Goal: Task Accomplishment & Management: Complete application form

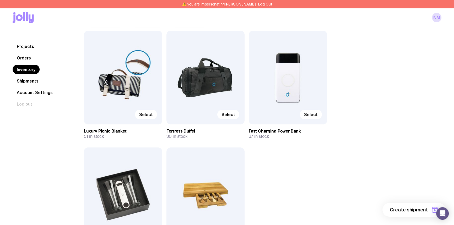
scroll to position [71, 0]
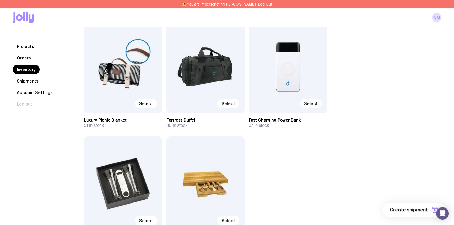
click at [315, 104] on span "Select" at bounding box center [311, 103] width 14 height 5
click at [0, 0] on input "Select" at bounding box center [0, 0] width 0 height 0
click at [147, 103] on span "Select" at bounding box center [146, 103] width 14 height 5
click at [0, 0] on input "Select" at bounding box center [0, 0] width 0 height 0
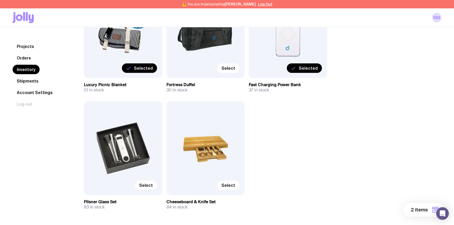
scroll to position [119, 0]
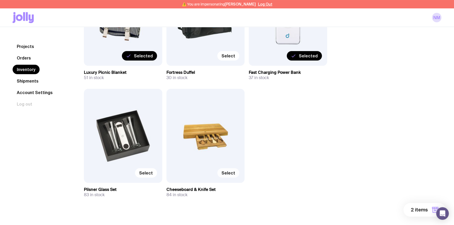
click at [228, 173] on span "Select" at bounding box center [228, 172] width 14 height 5
click at [0, 0] on input "Select" at bounding box center [0, 0] width 0 height 0
click at [415, 210] on span "3 items" at bounding box center [419, 210] width 17 height 6
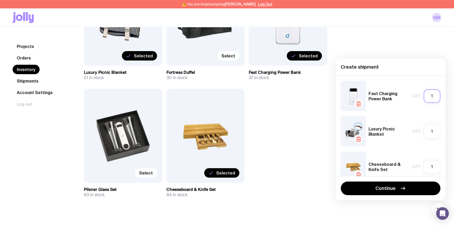
drag, startPoint x: 429, startPoint y: 95, endPoint x: 408, endPoint y: 93, distance: 20.8
click at [408, 93] on div "Fast Charging Power Bank Qty 1" at bounding box center [391, 96] width 100 height 30
type input "15"
drag, startPoint x: 431, startPoint y: 129, endPoint x: 414, endPoint y: 129, distance: 16.5
click at [415, 129] on div "Qty 1" at bounding box center [426, 132] width 28 height 14
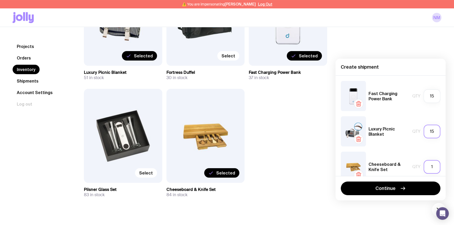
type input "15"
drag, startPoint x: 429, startPoint y: 166, endPoint x: 414, endPoint y: 165, distance: 15.0
click at [415, 165] on div "Qty 1" at bounding box center [426, 167] width 28 height 14
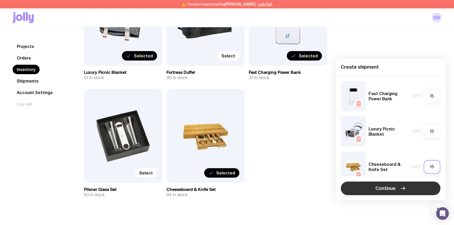
type input "15"
click at [412, 187] on button "Continue" at bounding box center [391, 189] width 100 height 14
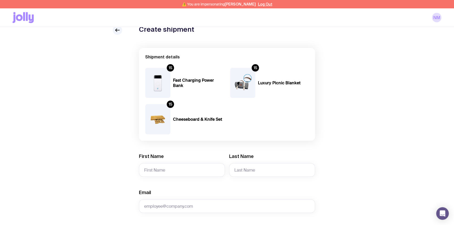
scroll to position [24, 0]
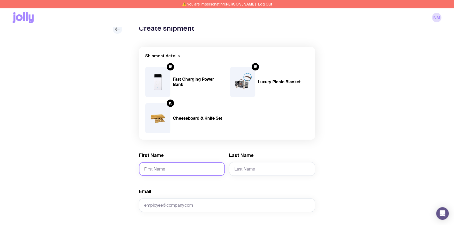
click at [160, 168] on input "First Name" at bounding box center [182, 169] width 86 height 14
click at [166, 165] on input "First Name" at bounding box center [182, 169] width 86 height 14
paste input "[PERSON_NAME]"
drag, startPoint x: 180, startPoint y: 168, endPoint x: 162, endPoint y: 168, distance: 17.0
click at [162, 168] on input "[PERSON_NAME]" at bounding box center [182, 169] width 86 height 14
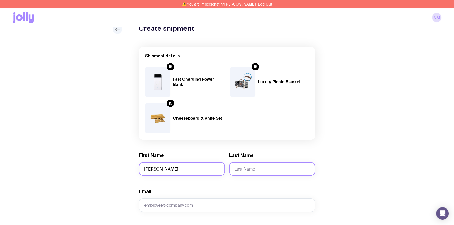
type input "[PERSON_NAME]"
click at [258, 171] on input "Last Name" at bounding box center [272, 169] width 86 height 14
paste input "Menon"
type input "Menon"
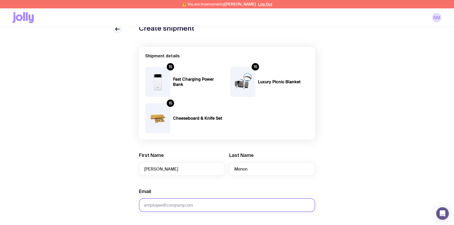
click at [194, 204] on input "Email" at bounding box center [227, 205] width 176 height 14
paste input "[PERSON_NAME][EMAIL_ADDRESS][DOMAIN_NAME]"
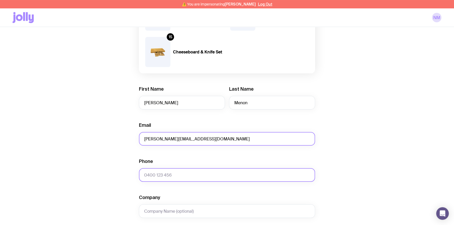
scroll to position [95, 0]
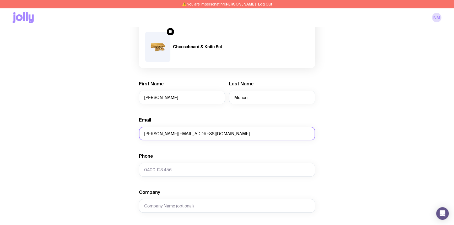
type input "[PERSON_NAME][EMAIL_ADDRESS][DOMAIN_NAME]"
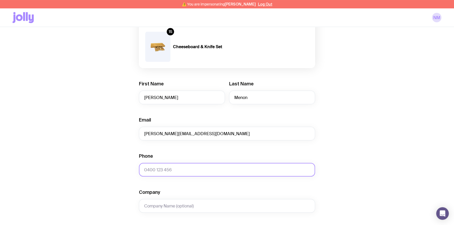
click at [165, 171] on input "Phone" at bounding box center [227, 170] width 176 height 14
paste input "468 573 360"
click at [144, 168] on input "468 573 360" at bounding box center [227, 170] width 176 height 14
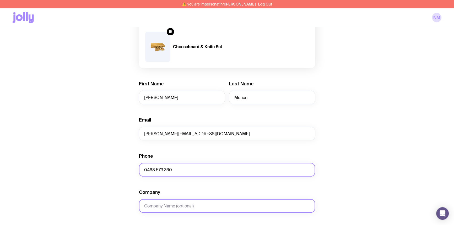
type input "0468 573 360"
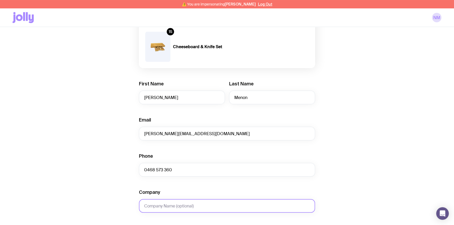
click at [153, 203] on input "Company" at bounding box center [227, 206] width 176 height 14
type input "Dnata"
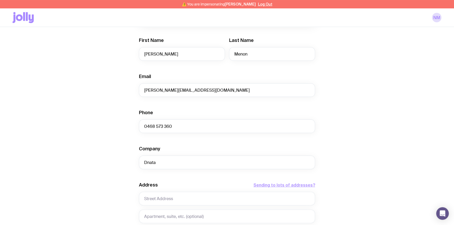
scroll to position [143, 0]
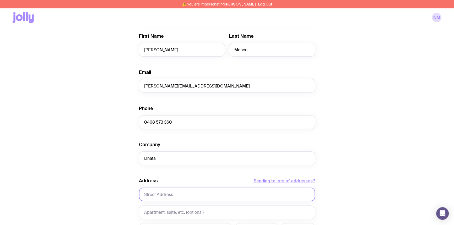
click at [157, 195] on input "text" at bounding box center [227, 195] width 176 height 14
paste input "[STREET_ADDRESS][PERSON_NAME]"
type input "[STREET_ADDRESS][PERSON_NAME]"
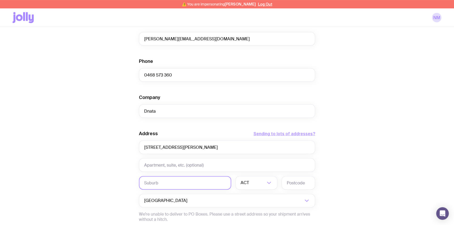
scroll to position [191, 0]
click at [161, 183] on input "text" at bounding box center [185, 183] width 92 height 14
paste input "Mascot"
type input "Mascot"
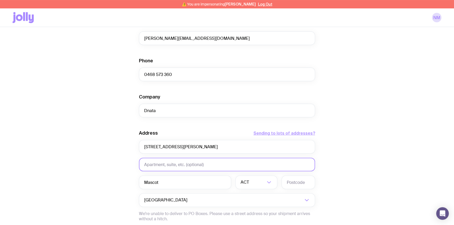
click at [153, 164] on input "text" at bounding box center [227, 165] width 176 height 14
type input "Dnata"
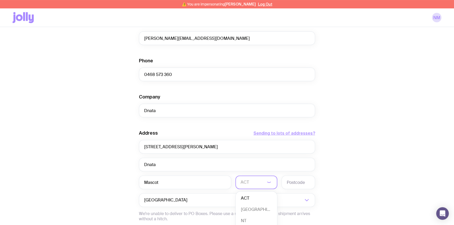
click at [260, 183] on input "Search for option" at bounding box center [253, 183] width 25 height 14
drag, startPoint x: 246, startPoint y: 208, endPoint x: 289, endPoint y: 182, distance: 50.3
click at [246, 208] on li "[GEOGRAPHIC_DATA]" at bounding box center [256, 209] width 41 height 11
click at [303, 181] on input "text" at bounding box center [298, 183] width 34 height 14
type input "2020"
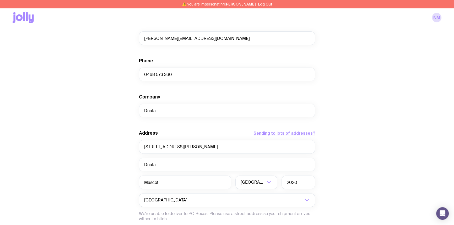
drag, startPoint x: 386, startPoint y: 145, endPoint x: 389, endPoint y: 143, distance: 3.6
click at [387, 144] on div "Create shipment Shipment details 15 Fast Charging Power Bank 15 Luxury Picnic B…" at bounding box center [227, 74] width 429 height 435
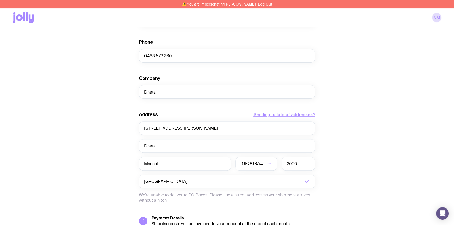
scroll to position [238, 0]
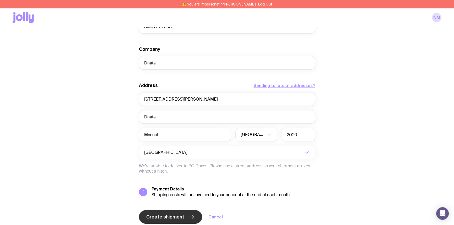
click at [172, 213] on button "Create shipment" at bounding box center [170, 217] width 63 height 14
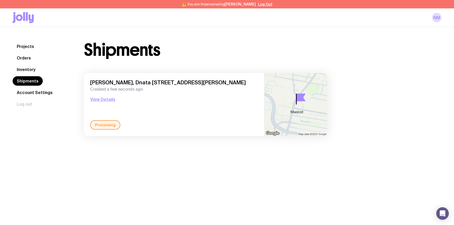
drag, startPoint x: 263, startPoint y: 3, endPoint x: 153, endPoint y: 0, distance: 110.9
click at [262, 3] on button "Log Out" at bounding box center [265, 4] width 14 height 4
